Goal: Task Accomplishment & Management: Complete application form

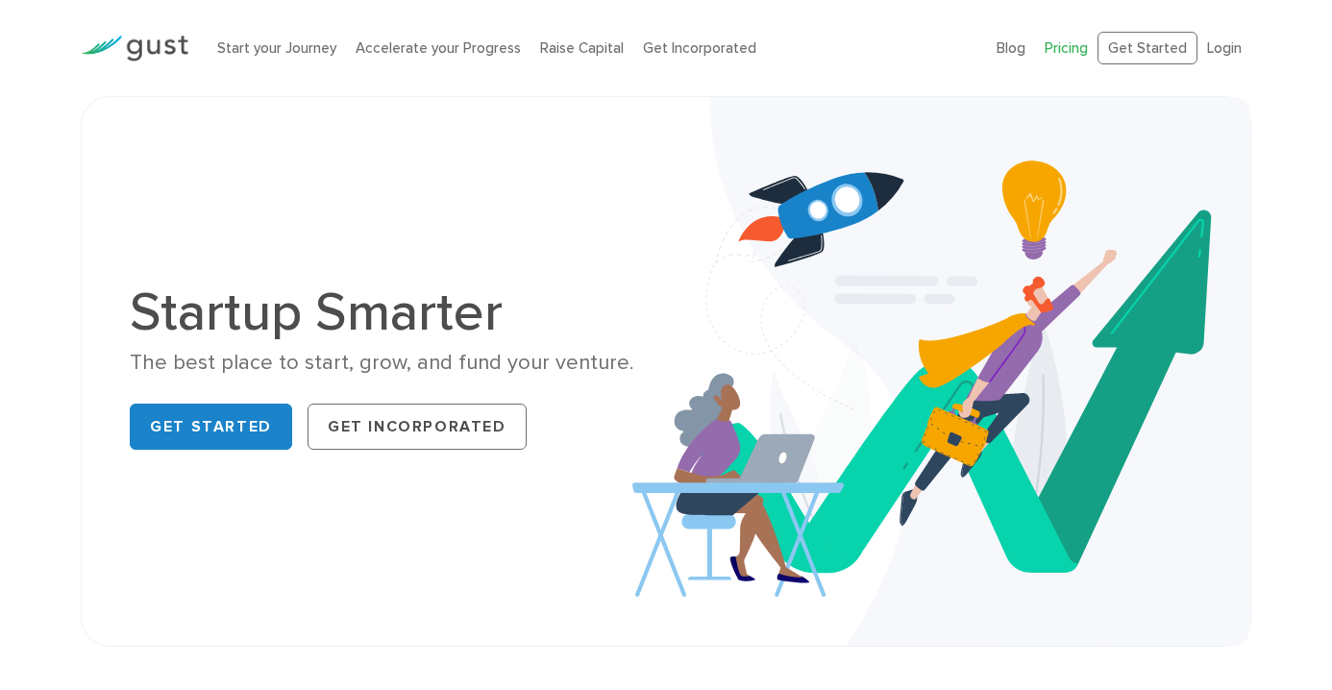
click at [1065, 54] on link "Pricing" at bounding box center [1066, 47] width 43 height 17
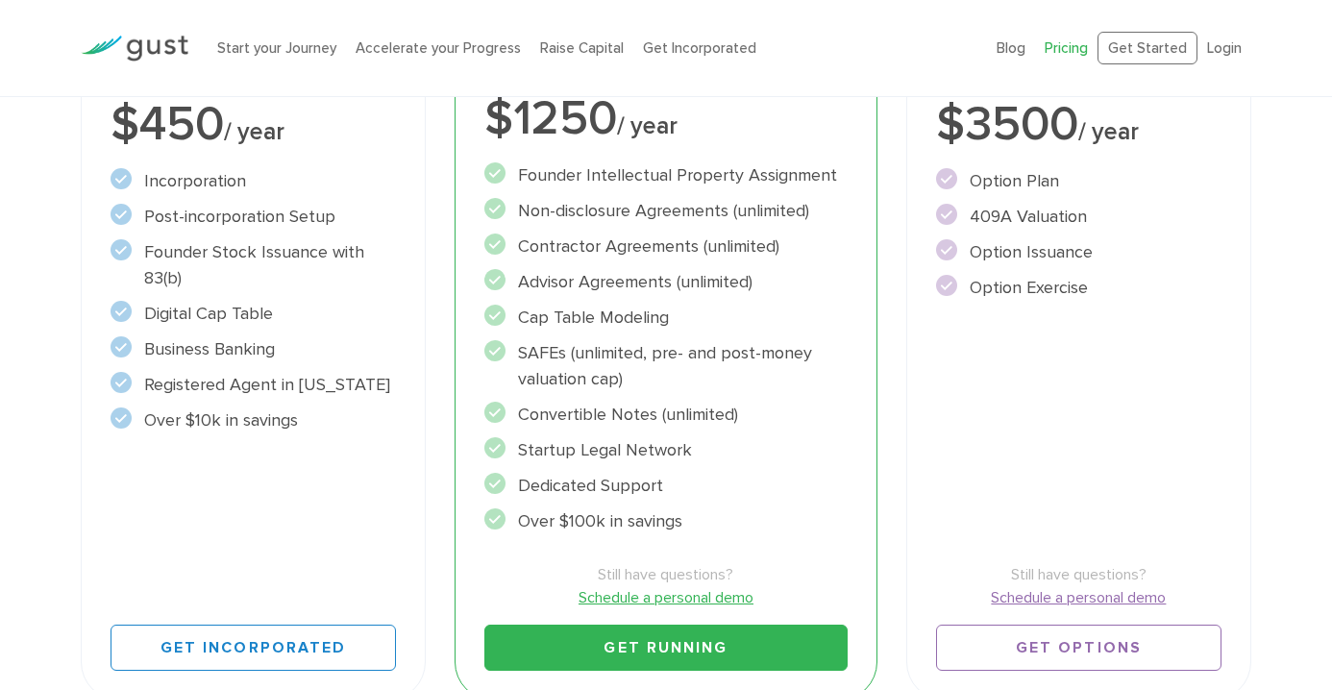
scroll to position [458, 0]
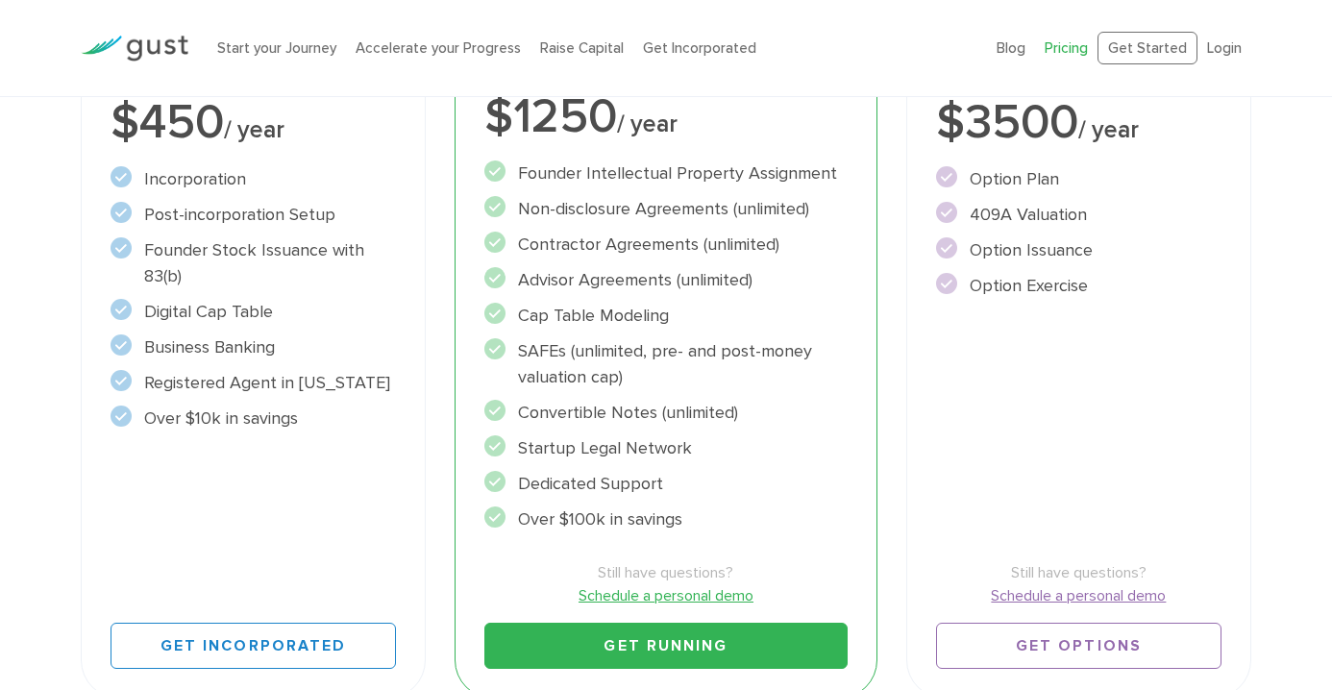
click at [655, 599] on link "Schedule a personal demo" at bounding box center [665, 595] width 363 height 23
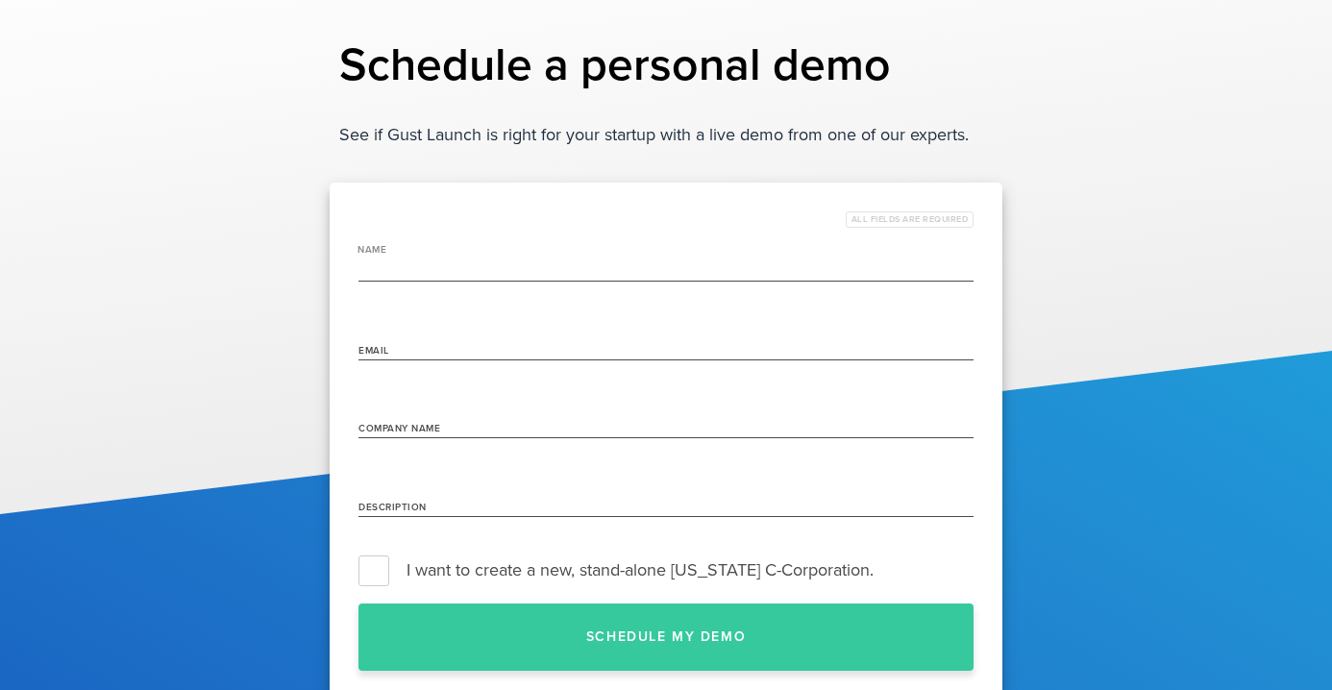
click at [450, 261] on input "name" at bounding box center [666, 267] width 615 height 31
type input "Kunal Rupani"
type input "kunal@yride.ai"
type input "Yride"
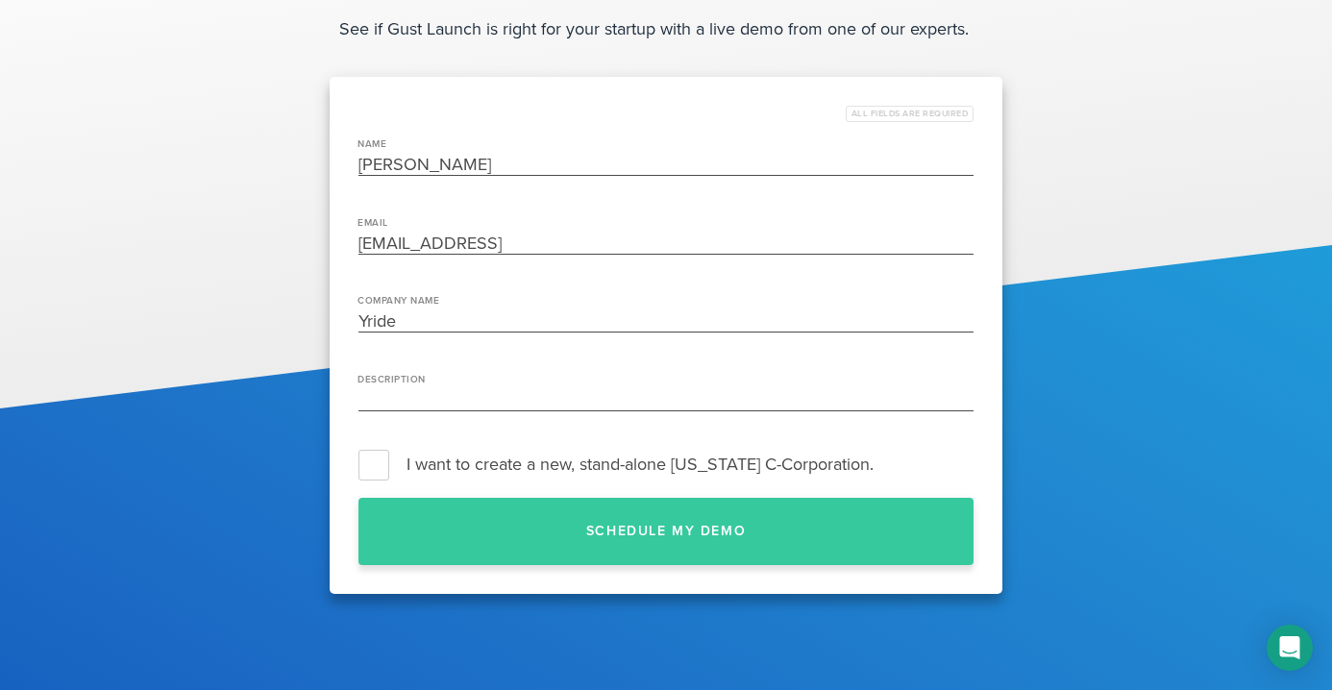
scroll to position [190, 0]
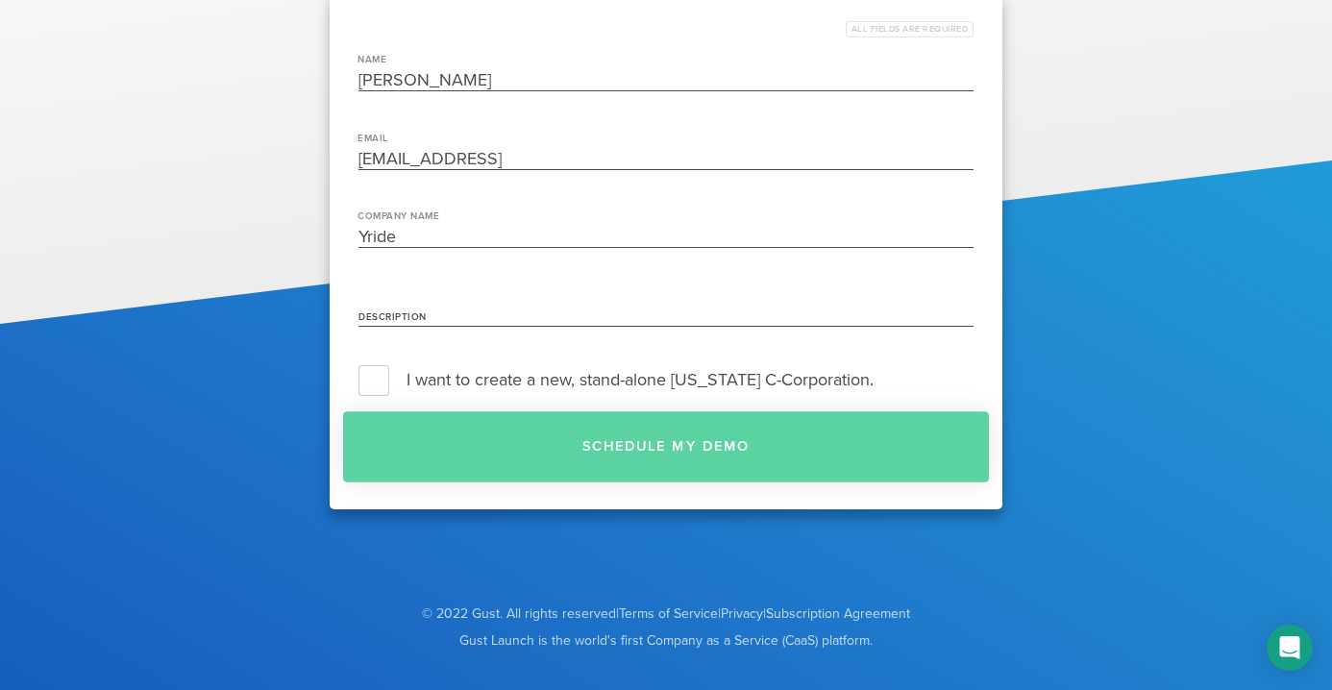
click at [610, 457] on button "Schedule my demo" at bounding box center [666, 446] width 646 height 71
type input "Need post incorporation products"
click at [570, 458] on button "Schedule my demo" at bounding box center [666, 446] width 646 height 71
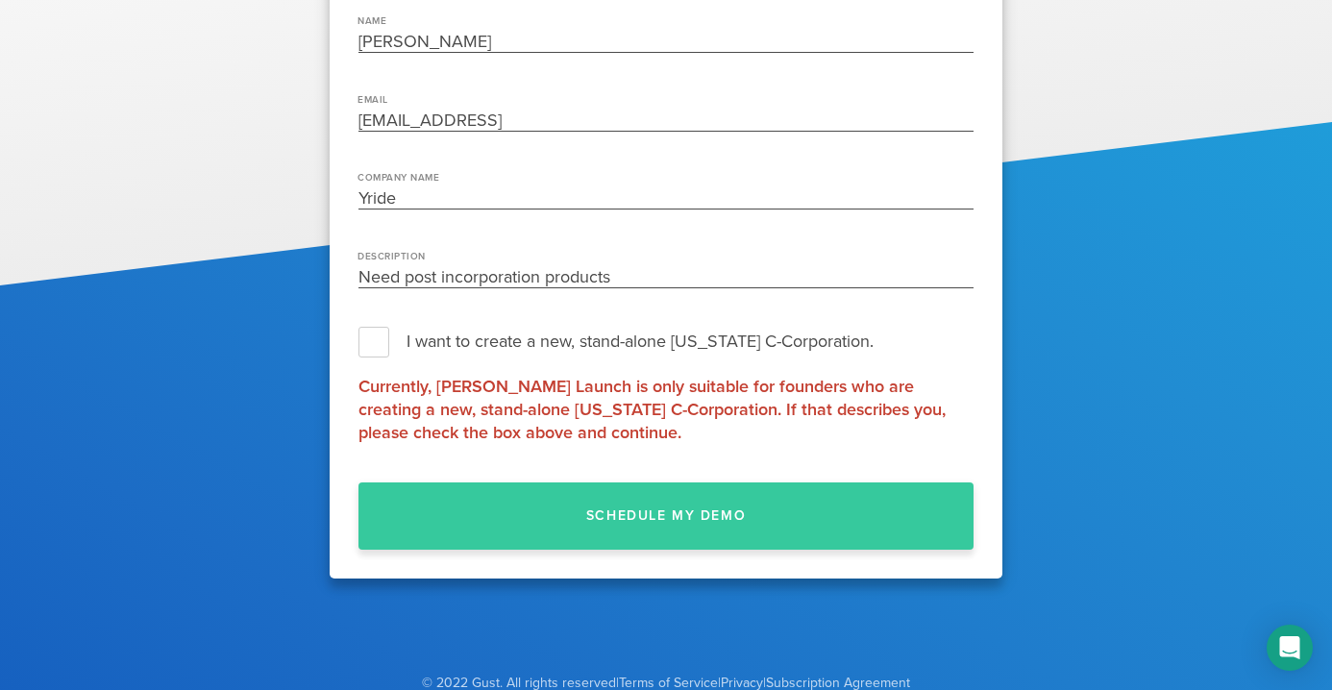
scroll to position [225, 0]
